Goal: Book appointment/travel/reservation

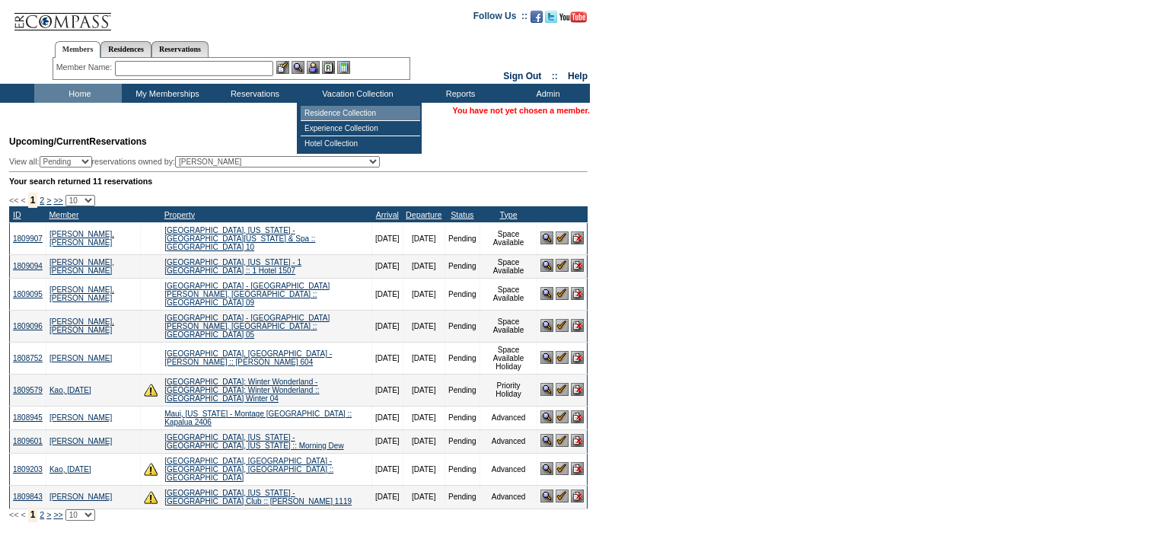
click at [339, 112] on td "Residence Collection" at bounding box center [361, 113] width 120 height 15
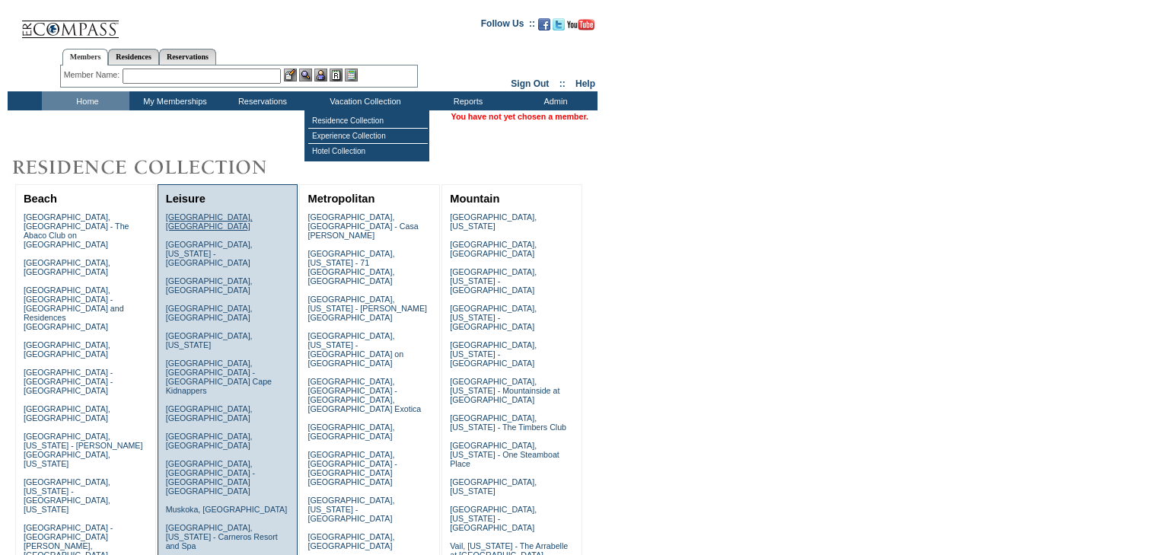
click at [201, 215] on link "[GEOGRAPHIC_DATA], [GEOGRAPHIC_DATA]" at bounding box center [209, 221] width 87 height 18
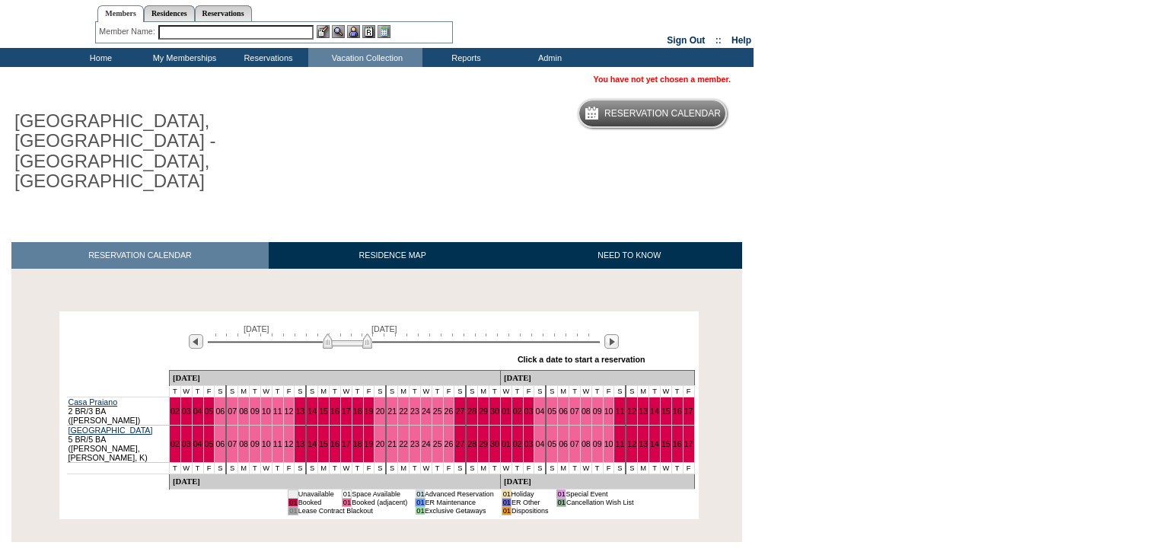
scroll to position [68, 0]
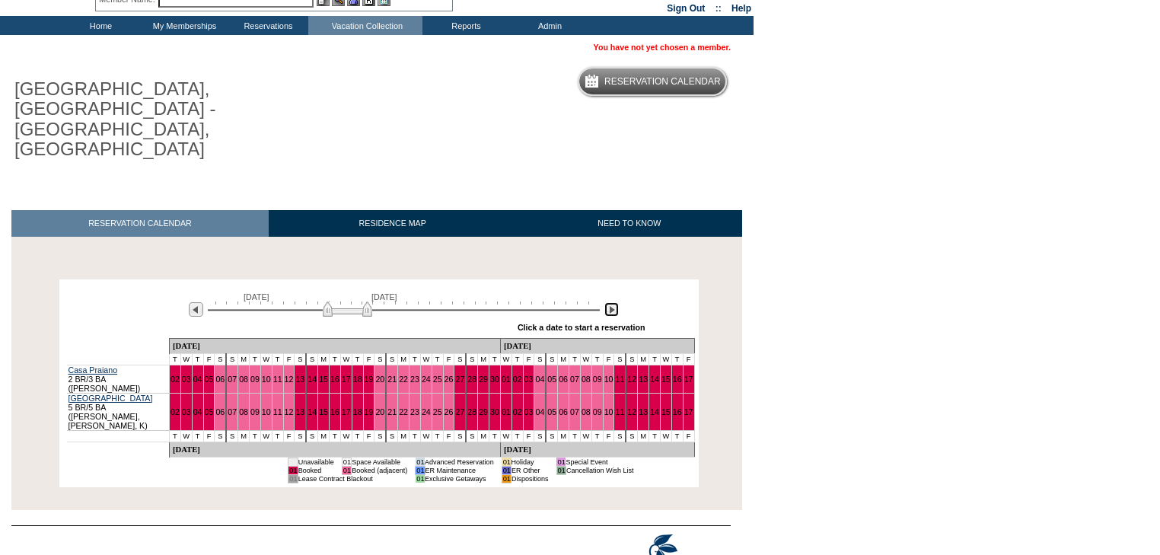
click at [611, 302] on img at bounding box center [611, 309] width 14 height 14
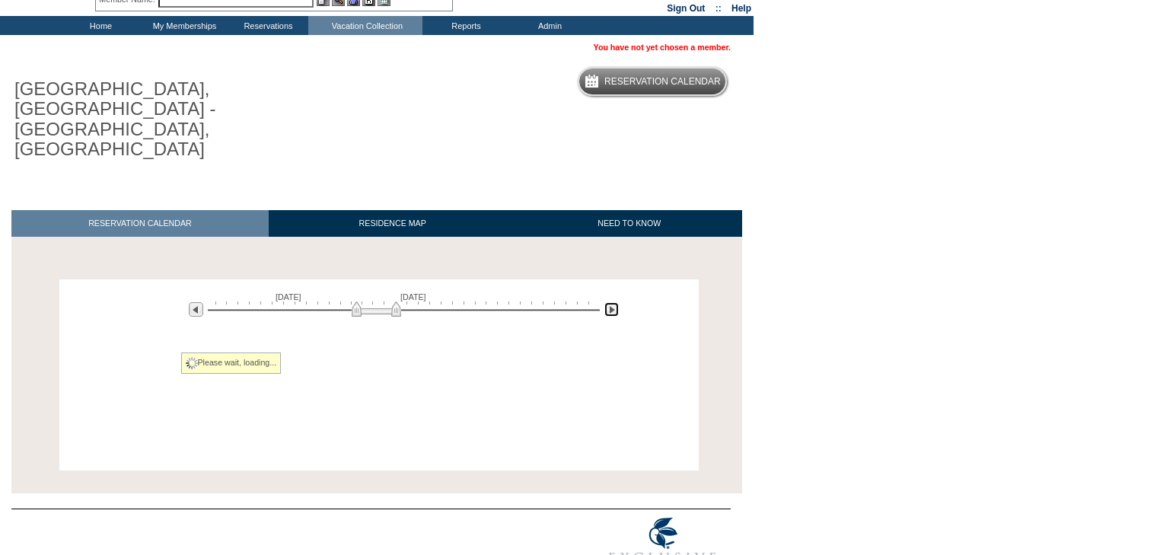
click at [611, 302] on img at bounding box center [611, 309] width 14 height 14
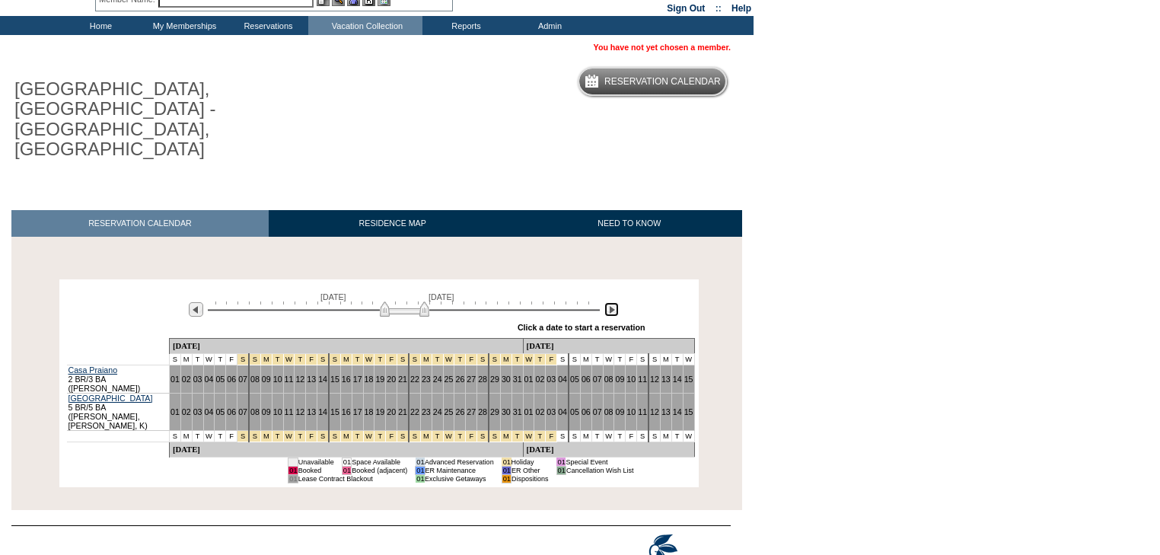
click at [611, 302] on img at bounding box center [611, 309] width 14 height 14
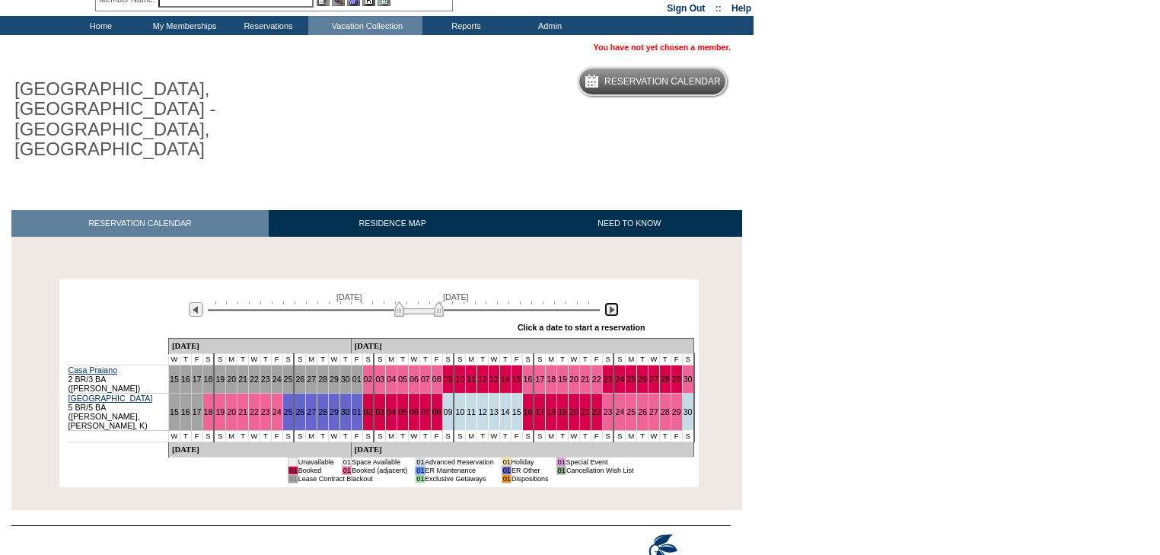
click at [611, 302] on img at bounding box center [611, 309] width 14 height 14
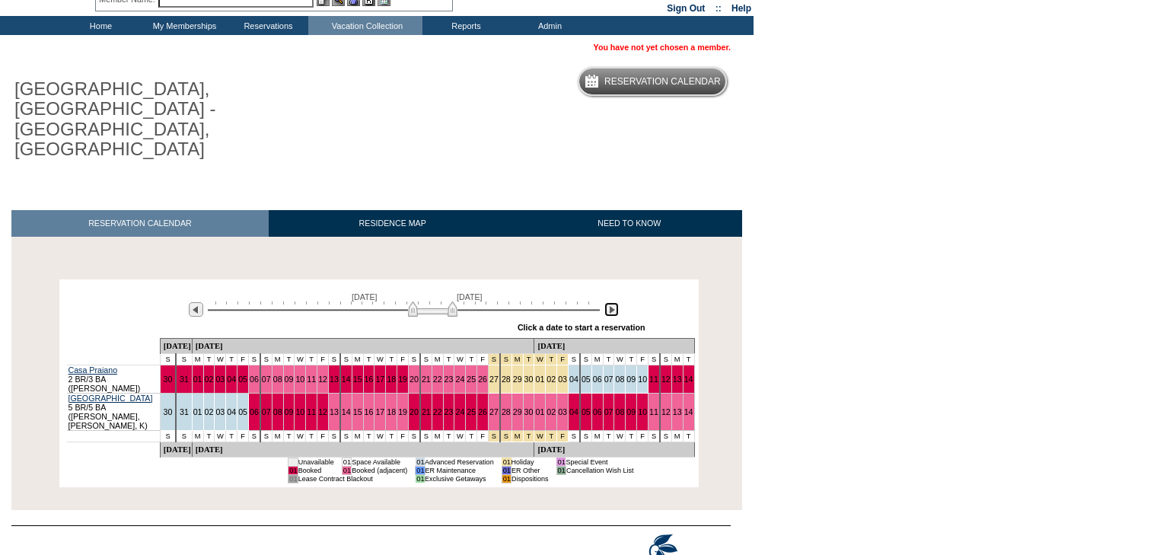
click at [611, 302] on img at bounding box center [611, 309] width 14 height 14
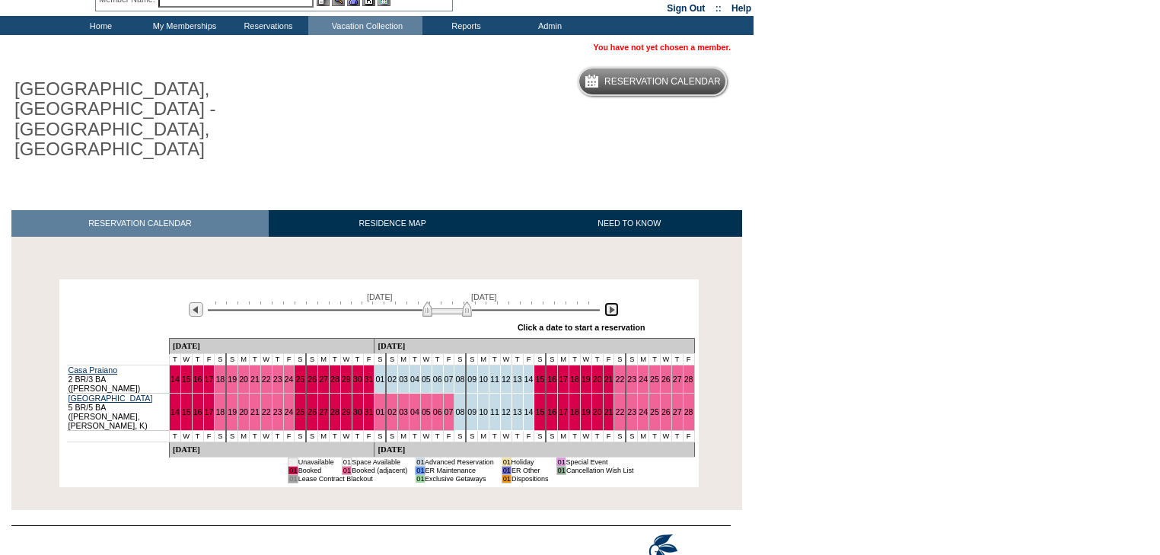
click at [611, 302] on img at bounding box center [611, 309] width 14 height 14
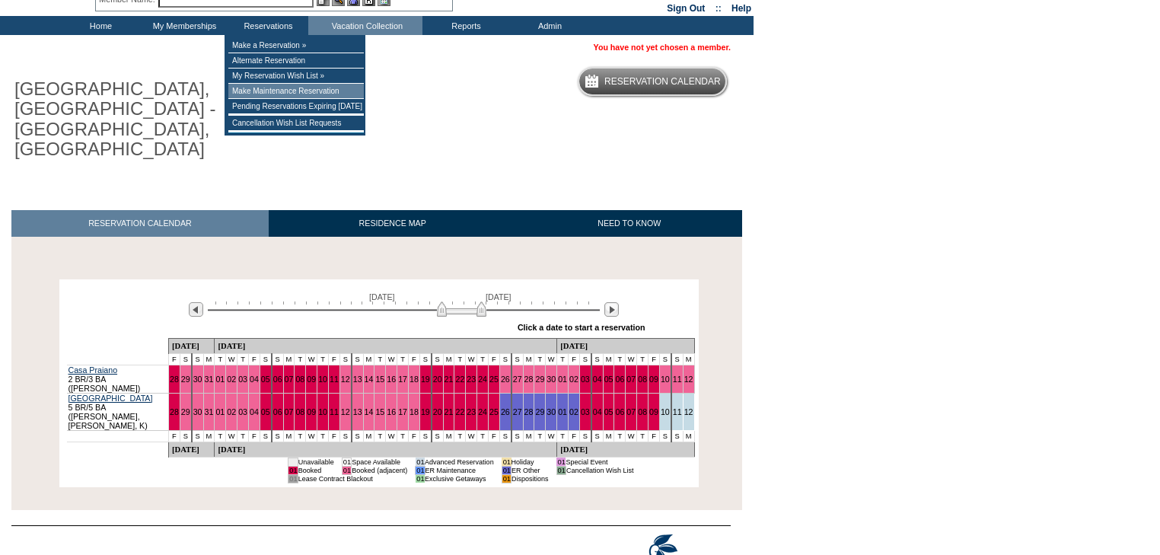
click at [257, 93] on td "Make Maintenance Reservation" at bounding box center [296, 91] width 136 height 15
